Goal: Task Accomplishment & Management: Manage account settings

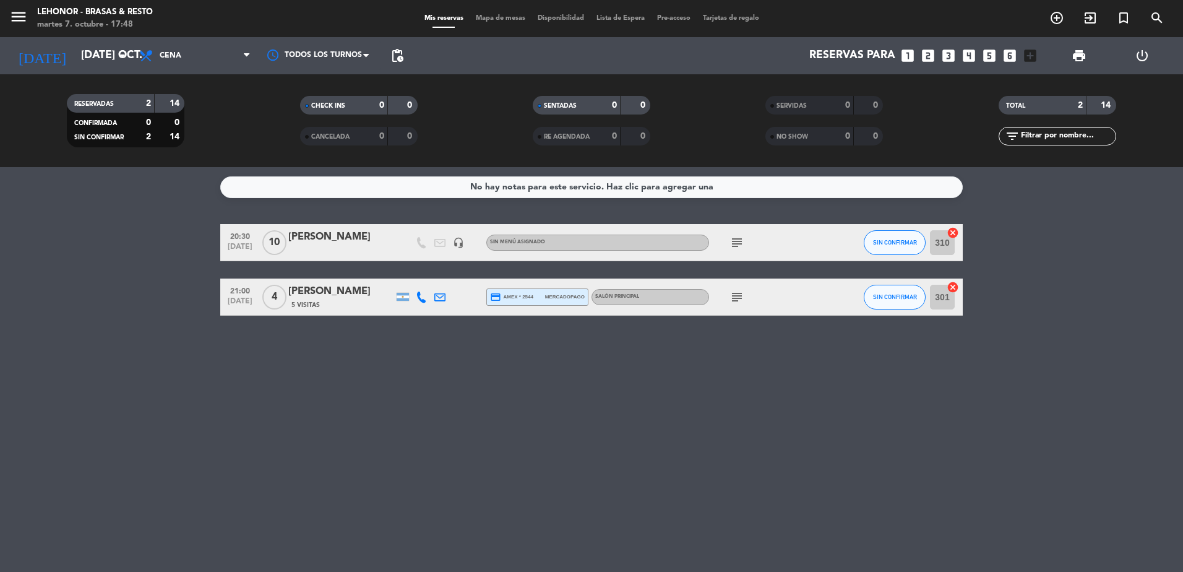
click at [506, 20] on span "Mapa de mesas" at bounding box center [501, 18] width 62 height 7
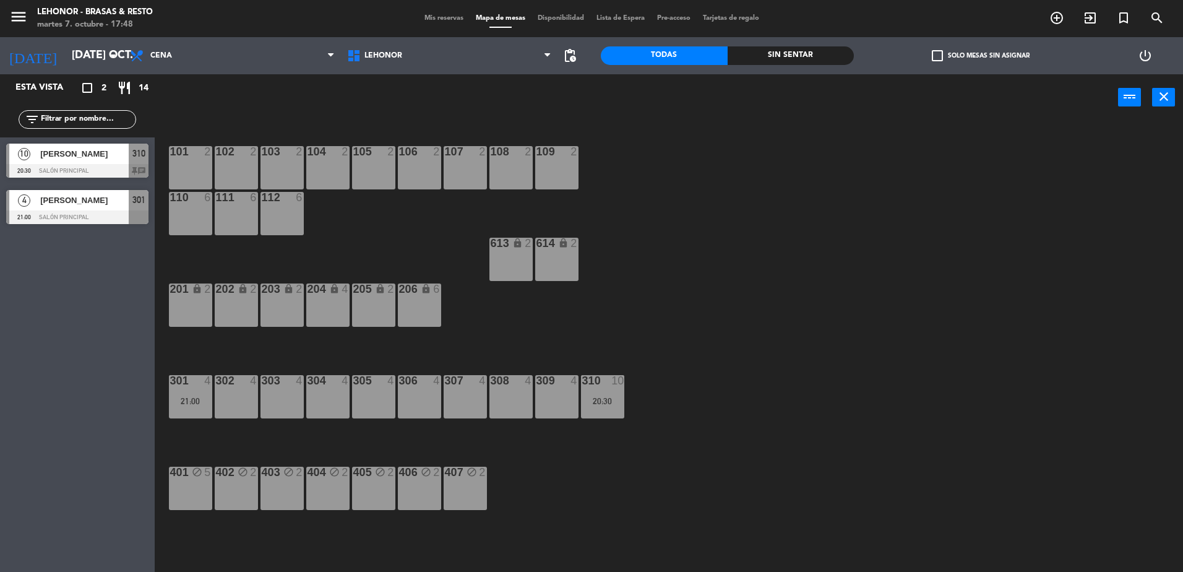
click at [139, 150] on span "310" at bounding box center [138, 153] width 13 height 15
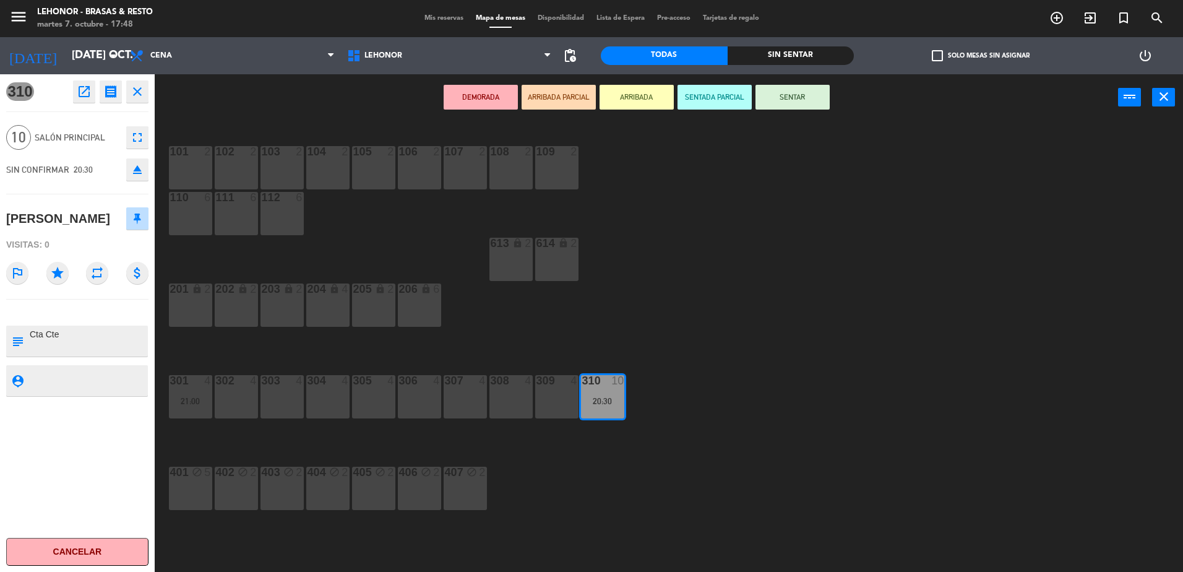
click at [138, 92] on icon "close" at bounding box center [137, 91] width 15 height 15
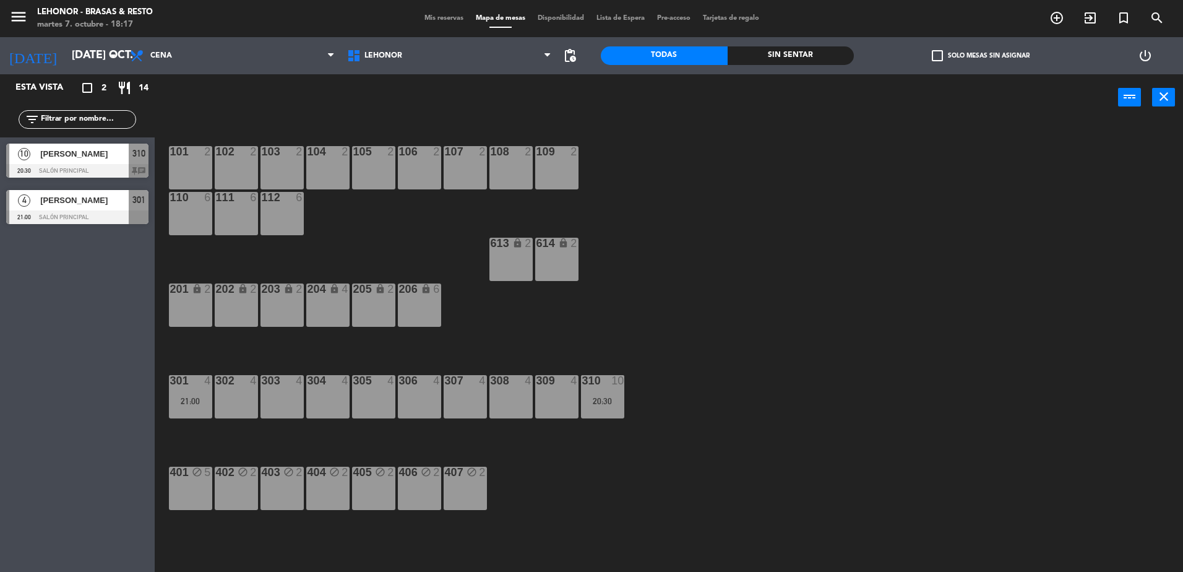
click at [129, 164] on div at bounding box center [77, 171] width 142 height 14
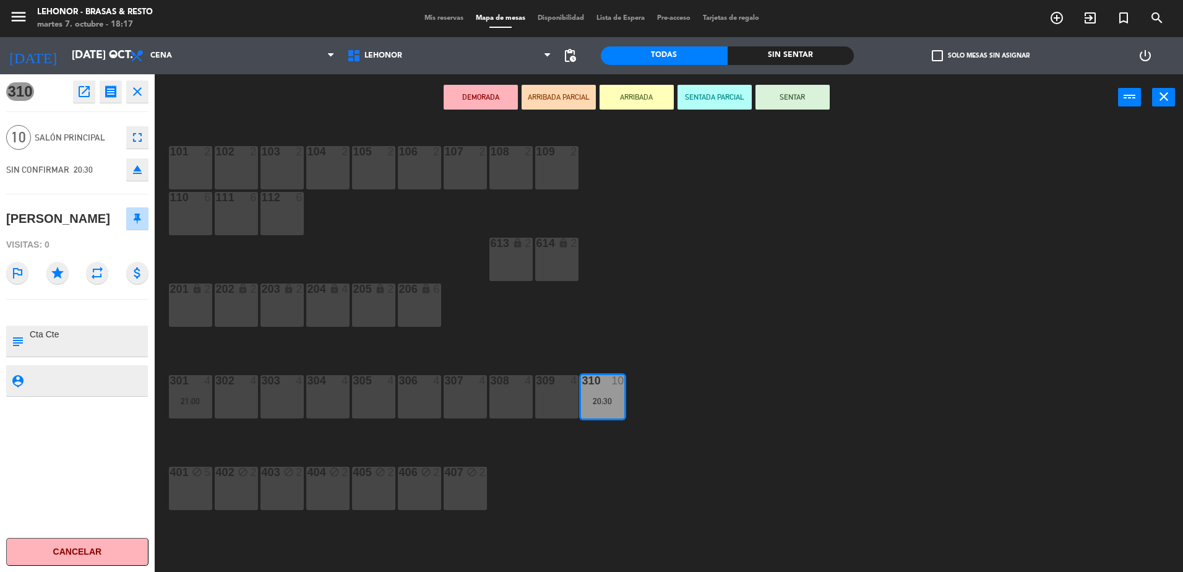
click at [373, 235] on div "101 2 102 2 103 2 104 2 105 2 106 2 107 2 108 2 109 2 110 6 111 6 112 6 613 loc…" at bounding box center [674, 349] width 1017 height 451
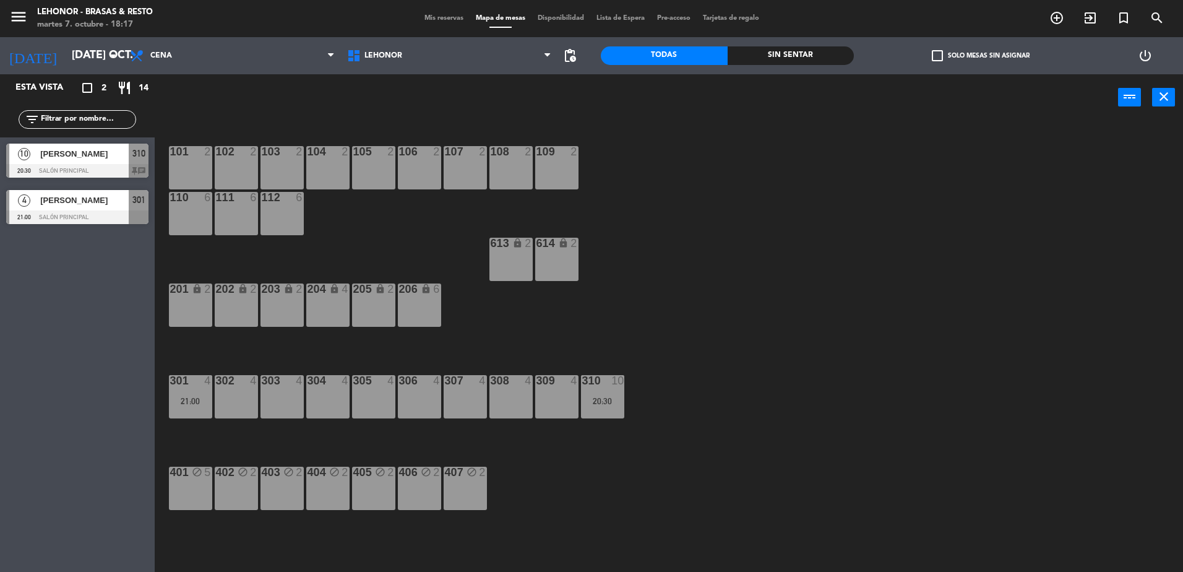
click at [53, 206] on div "4 [PERSON_NAME] 21:00 Salón Principal 301" at bounding box center [77, 207] width 155 height 46
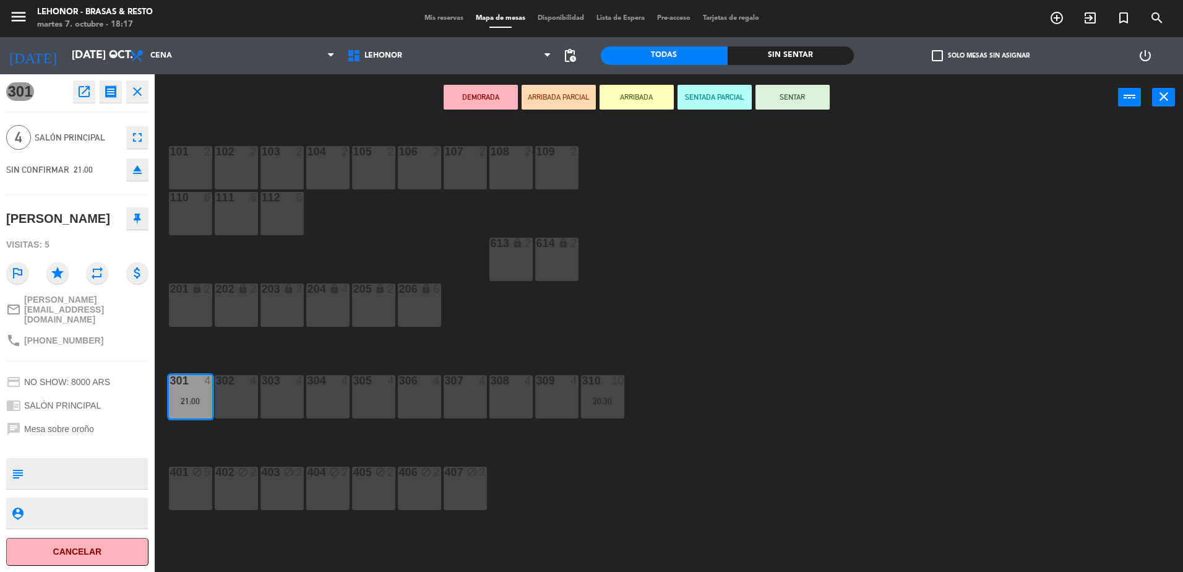
click at [525, 323] on div "101 2 102 2 103 2 104 2 105 2 106 2 107 2 108 2 109 2 110 6 111 6 112 6 613 loc…" at bounding box center [674, 349] width 1017 height 451
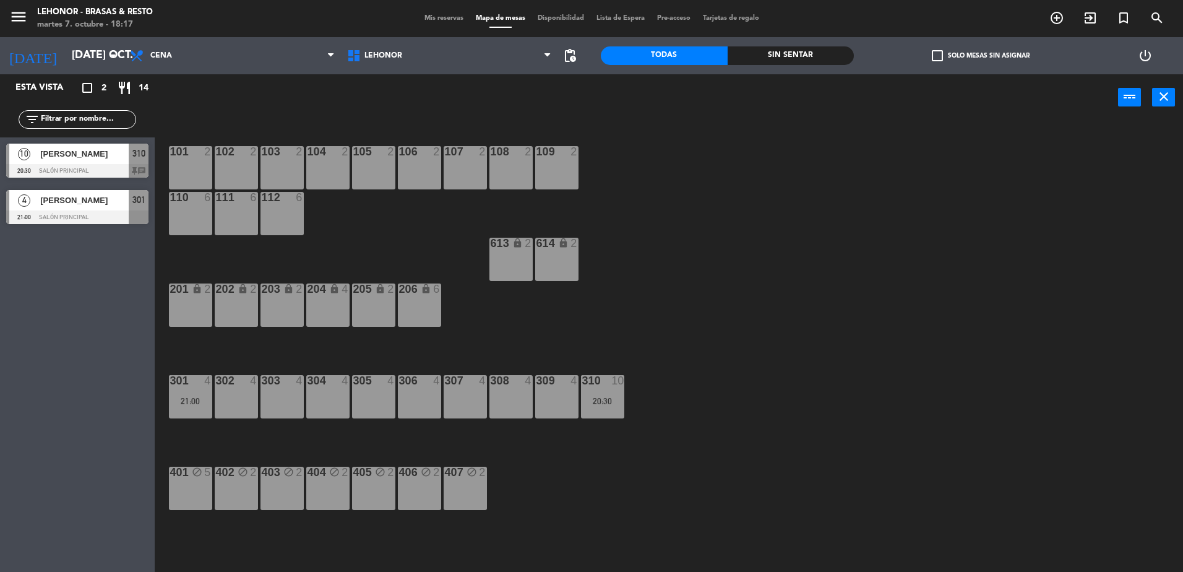
click at [101, 215] on div "4 [PERSON_NAME] 21:00 Salón Principal 301" at bounding box center [77, 207] width 155 height 46
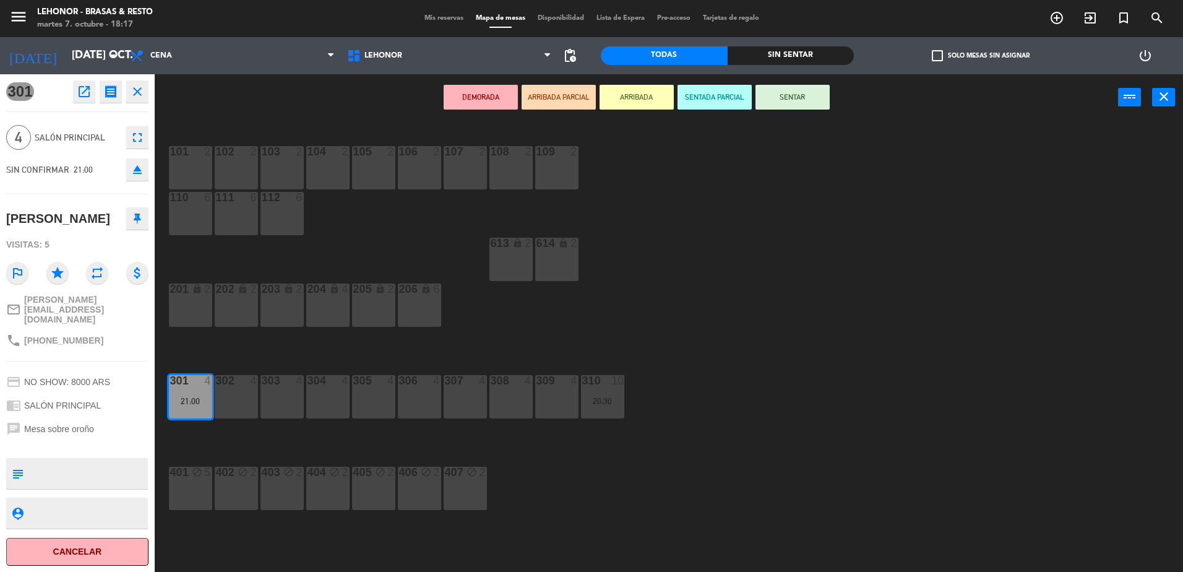
click at [41, 342] on span "[PHONE_NUMBER]" at bounding box center [63, 340] width 79 height 10
drag, startPoint x: 37, startPoint y: 342, endPoint x: 98, endPoint y: 342, distance: 61.3
click at [98, 342] on div "phone [PHONE_NUMBER]" at bounding box center [77, 341] width 142 height 24
copy span "3416402437"
click at [481, 231] on div "101 2 102 2 103 2 104 2 105 2 106 2 107 2 108 2 109 2 110 6 111 6 112 6 613 loc…" at bounding box center [674, 349] width 1017 height 451
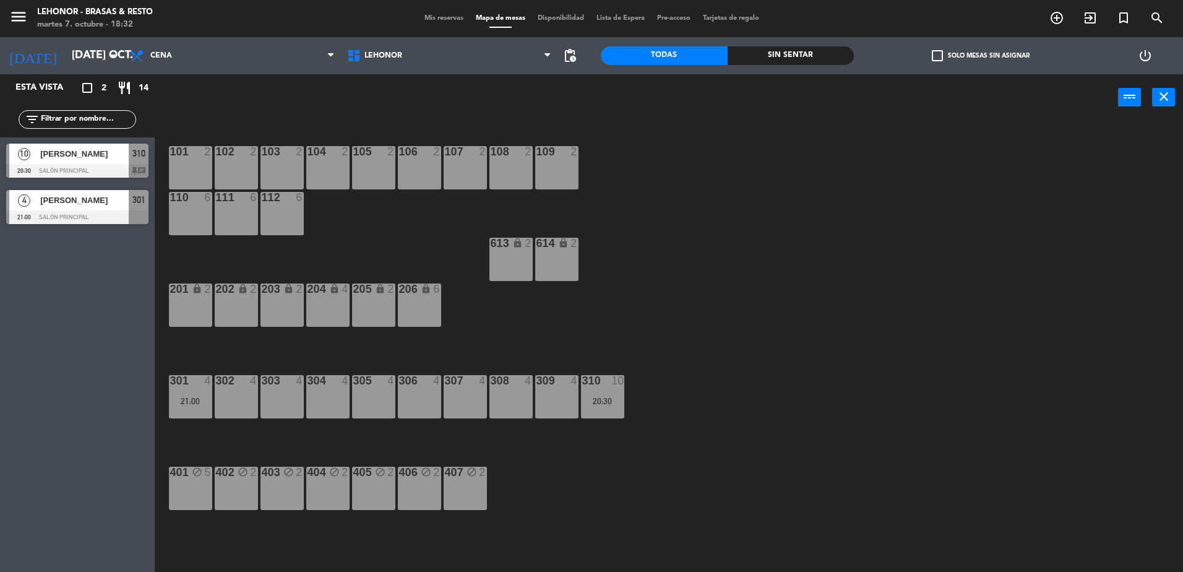
click at [56, 205] on span "[PERSON_NAME]" at bounding box center [84, 200] width 88 height 13
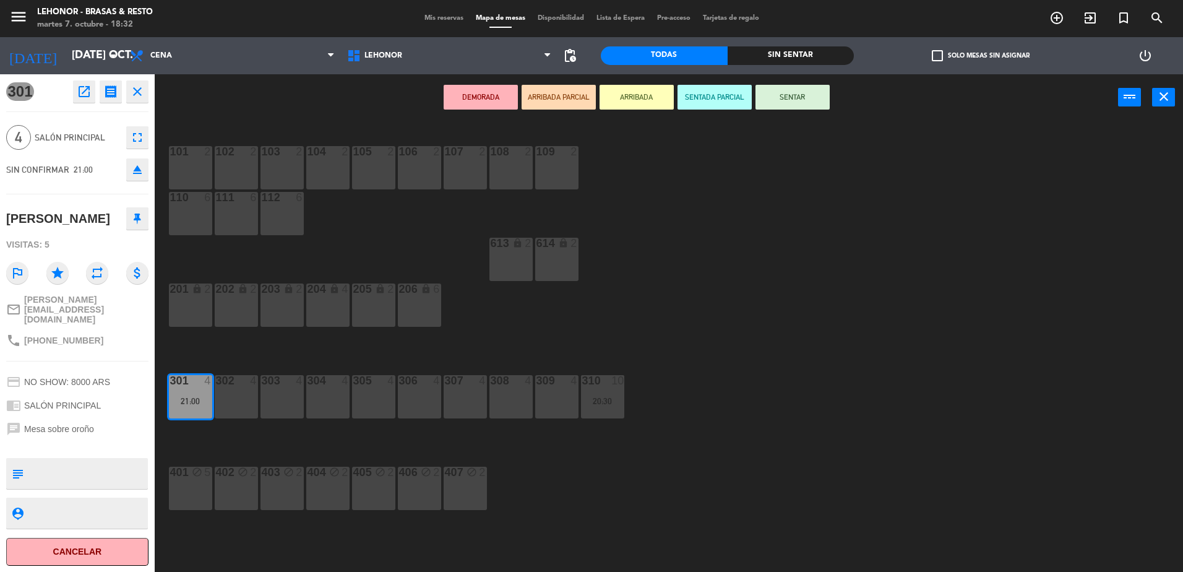
click at [408, 265] on div "101 2 102 2 103 2 104 2 105 2 106 2 107 2 108 2 109 2 110 6 111 6 112 6 613 loc…" at bounding box center [674, 349] width 1017 height 451
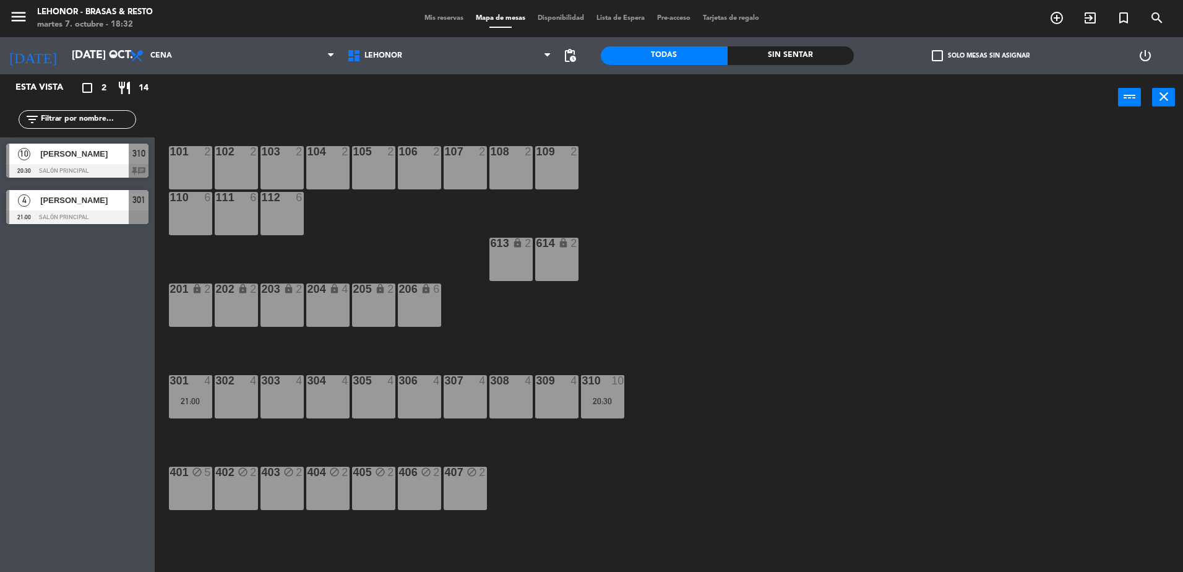
click at [124, 221] on div at bounding box center [77, 217] width 142 height 14
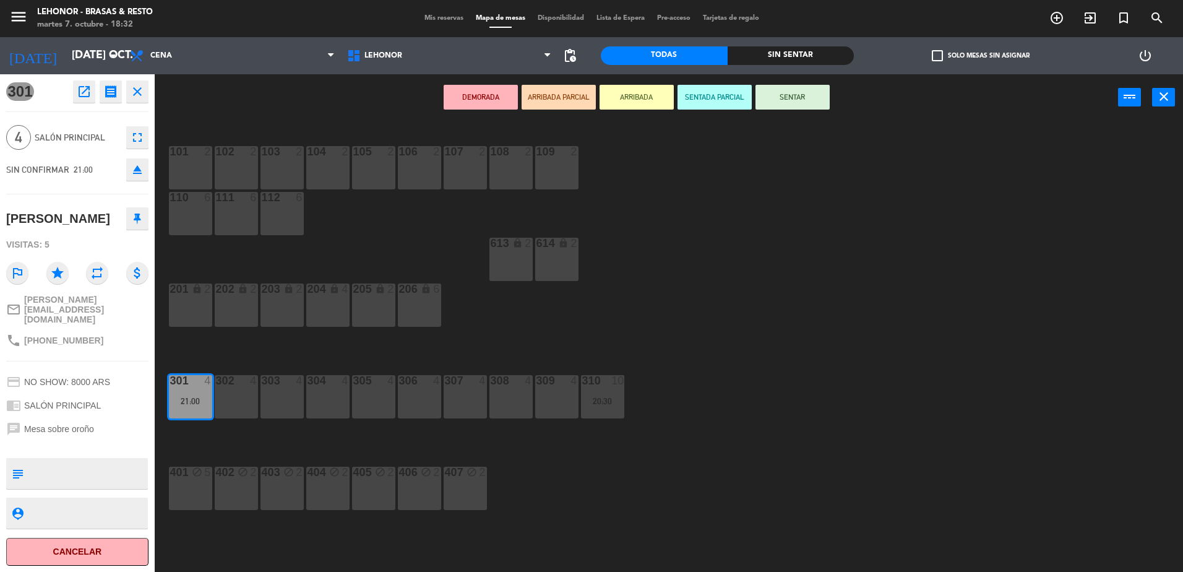
click at [88, 95] on icon "open_in_new" at bounding box center [84, 91] width 15 height 15
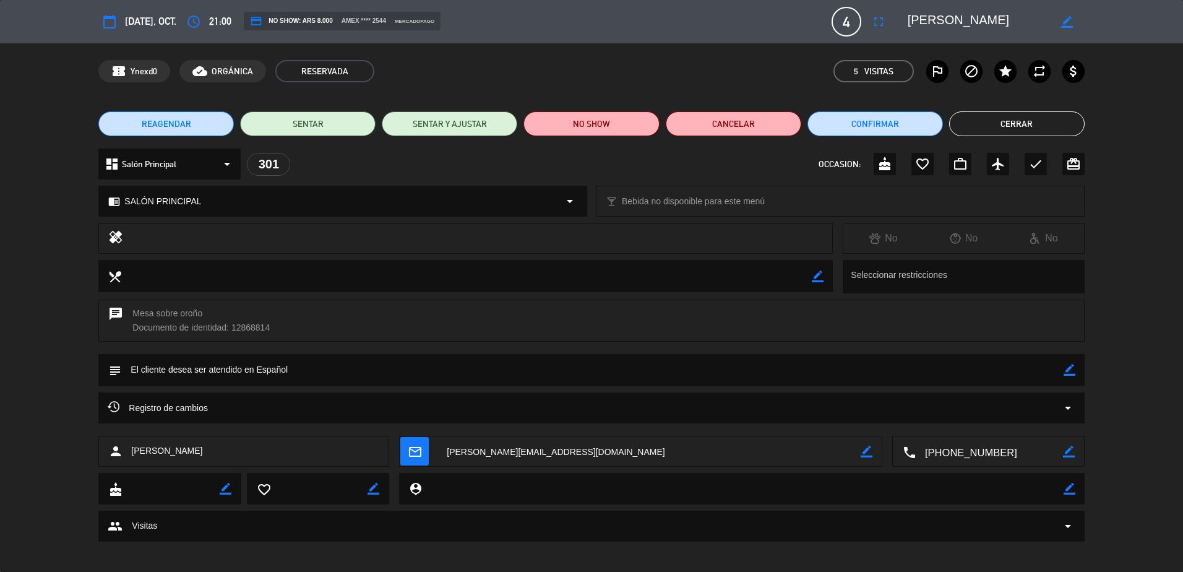
click at [174, 414] on span "Registro de cambios" at bounding box center [158, 407] width 100 height 15
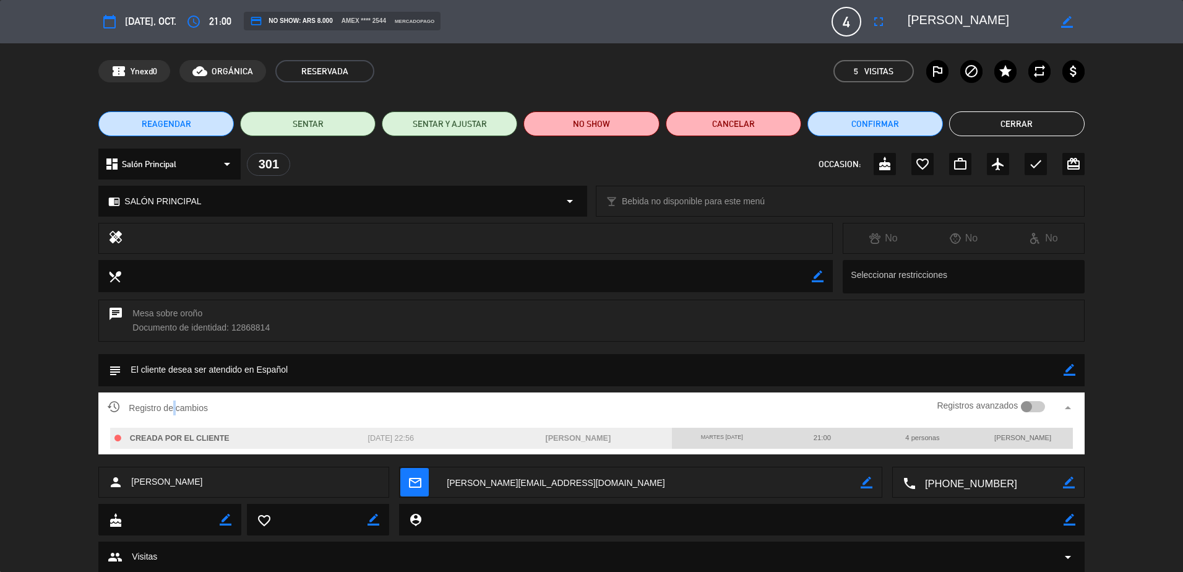
click at [1053, 121] on button "Cerrar" at bounding box center [1017, 123] width 136 height 25
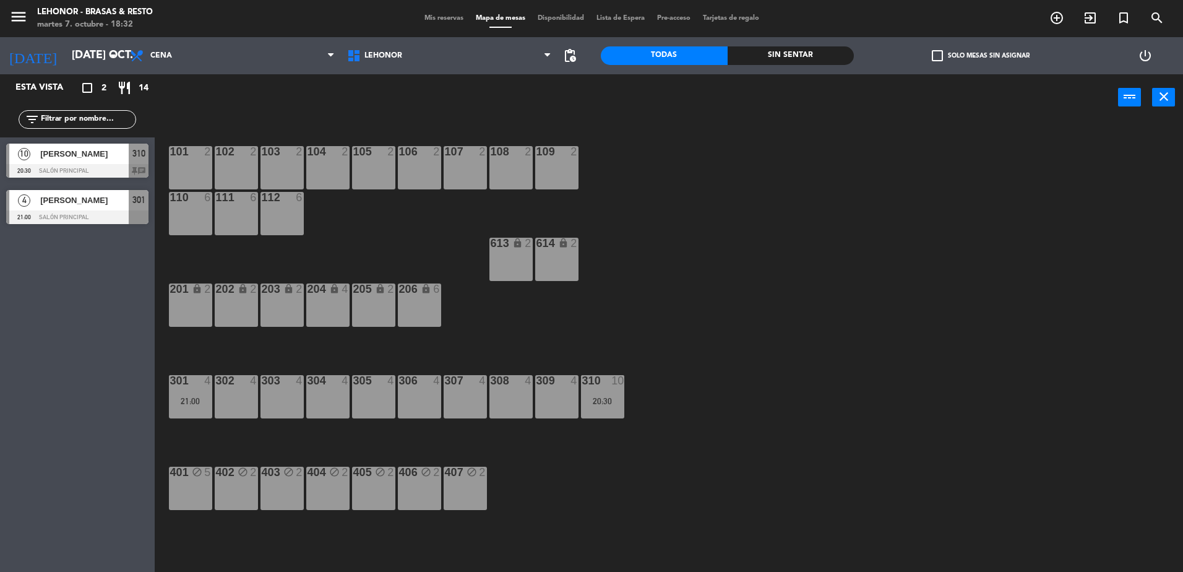
click at [743, 373] on div "101 2 102 2 103 2 104 2 105 2 106 2 107 2 108 2 109 2 110 6 111 6 112 6 613 loc…" at bounding box center [674, 349] width 1017 height 451
click at [58, 222] on div "4 [PERSON_NAME] 21:00 Salón Principal 301" at bounding box center [77, 207] width 155 height 46
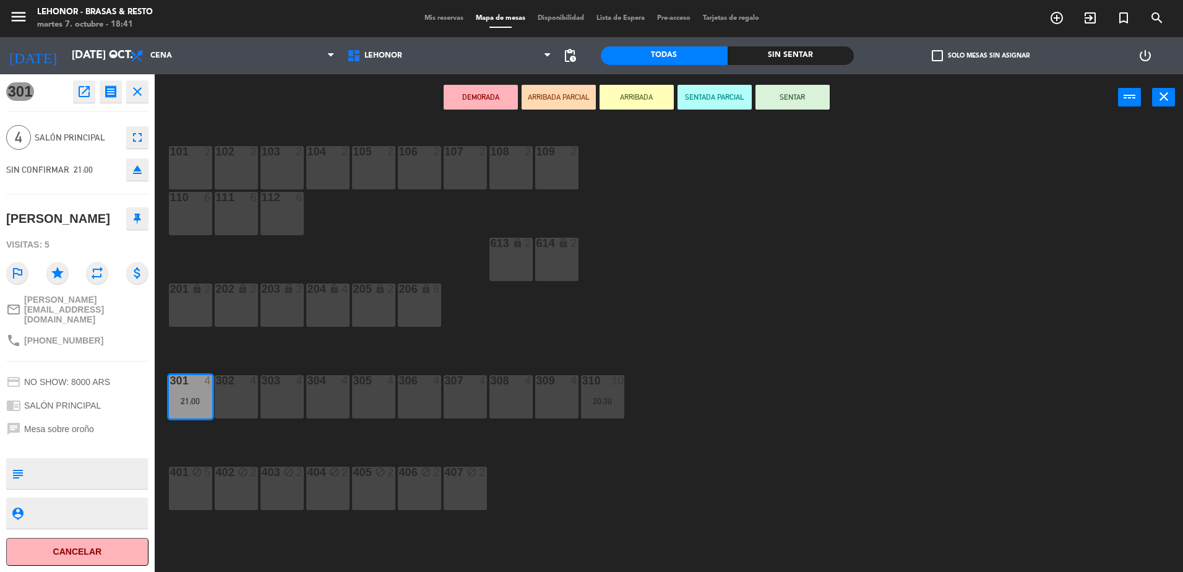
click at [713, 253] on div "101 2 102 2 103 2 104 2 105 2 106 2 107 2 108 2 109 2 110 6 111 6 112 6 613 loc…" at bounding box center [674, 349] width 1017 height 451
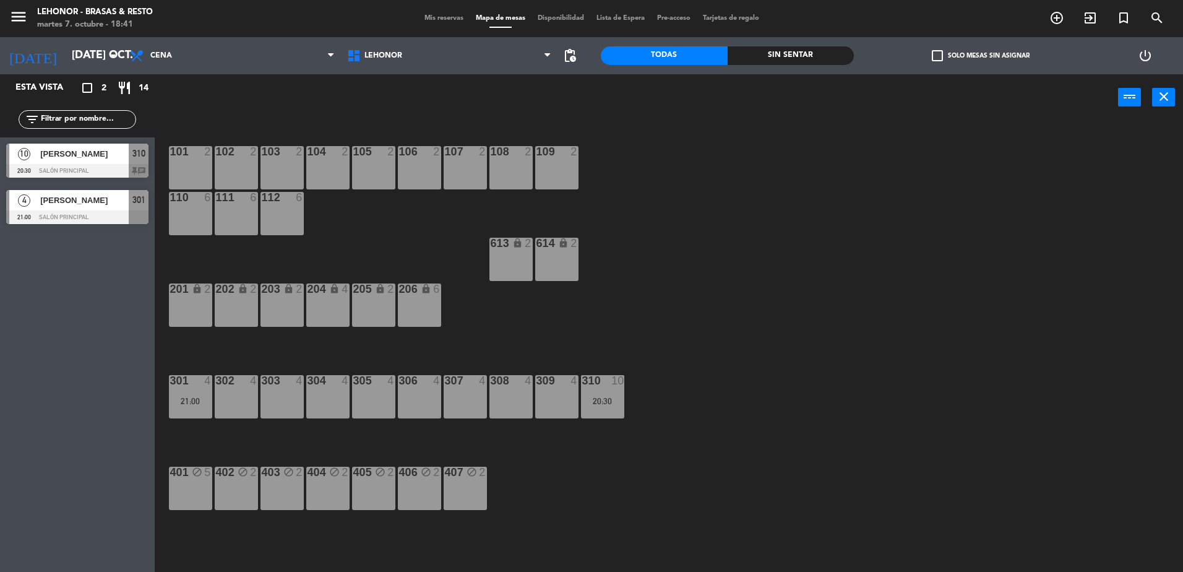
click at [70, 189] on div "4 [PERSON_NAME] 21:00 Salón Principal 301" at bounding box center [77, 207] width 155 height 46
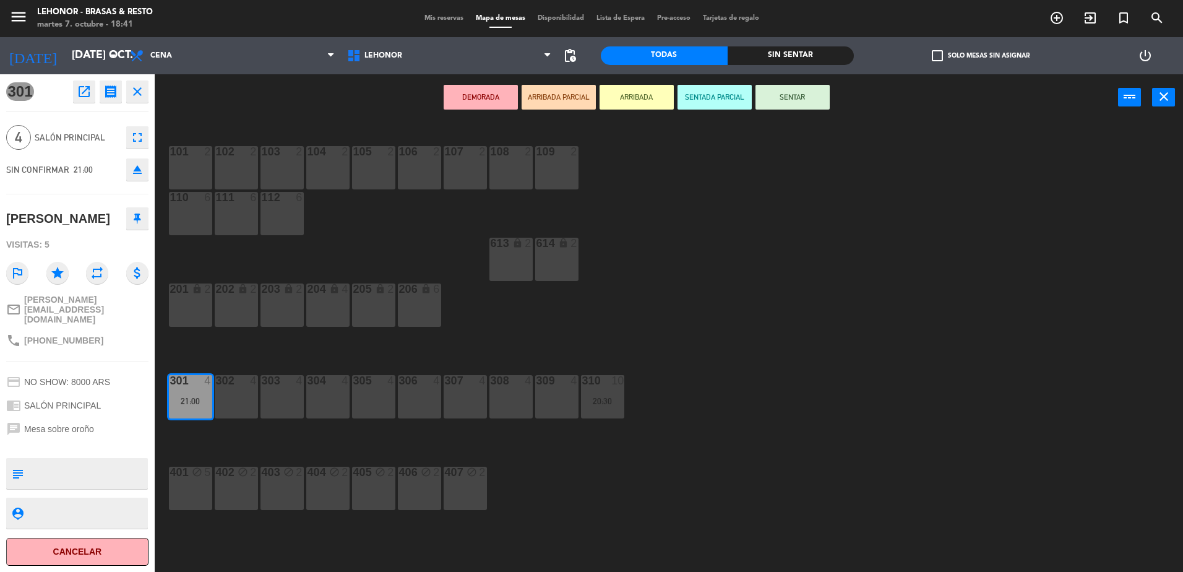
click at [718, 314] on div "101 2 102 2 103 2 104 2 105 2 106 2 107 2 108 2 109 2 110 6 111 6 112 6 613 loc…" at bounding box center [674, 349] width 1017 height 451
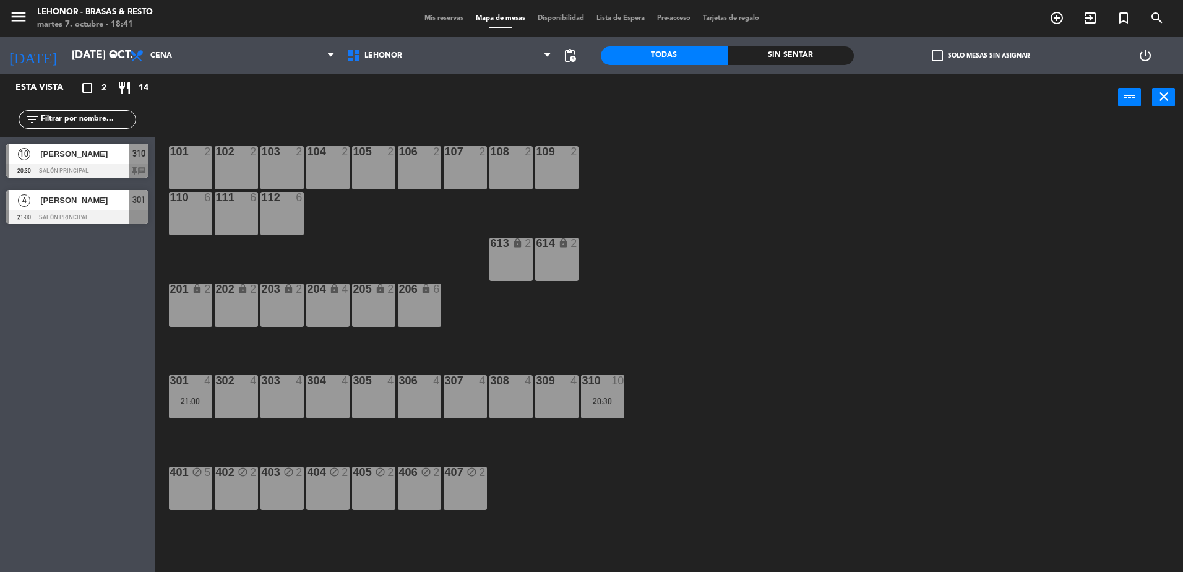
click at [90, 221] on div "4 [PERSON_NAME] 21:00 Salón Principal 301" at bounding box center [77, 207] width 155 height 46
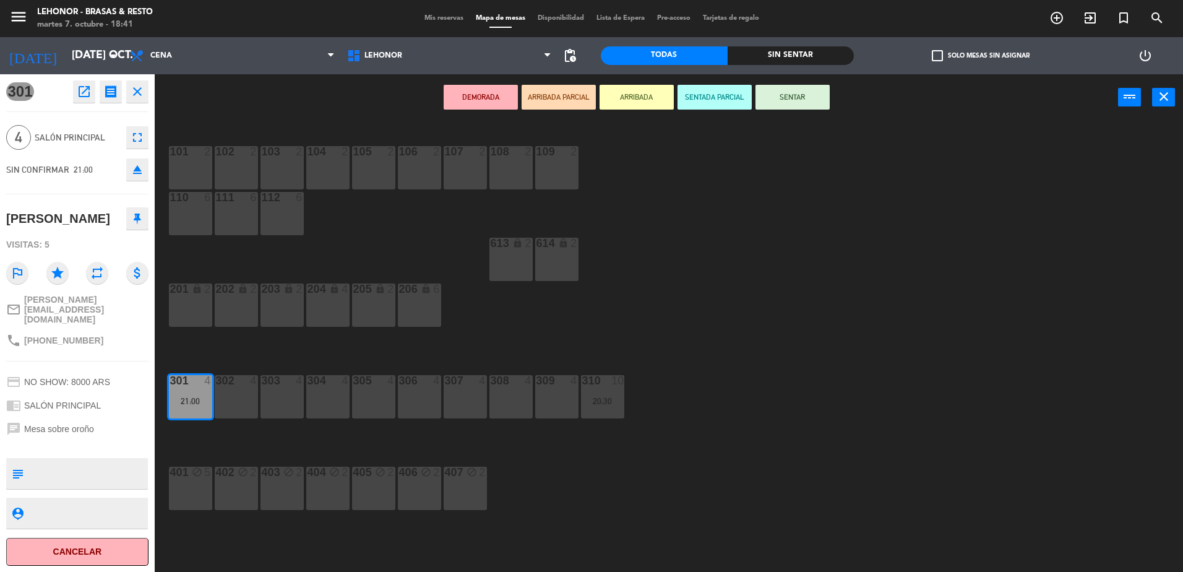
drag, startPoint x: 1040, startPoint y: 351, endPoint x: 1043, endPoint y: 345, distance: 6.7
click at [1041, 348] on div "101 2 102 2 103 2 104 2 105 2 106 2 107 2 108 2 109 2 110 6 111 6 112 6 613 loc…" at bounding box center [674, 349] width 1017 height 451
